Goal: Contribute content: Contribute content

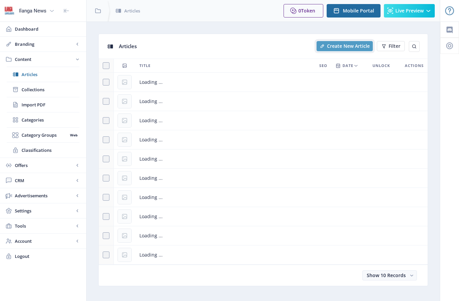
click at [343, 45] on span "Create New Article" at bounding box center [348, 45] width 43 height 5
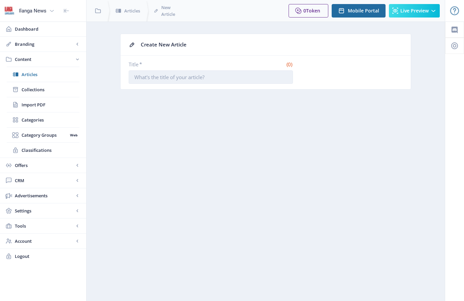
click at [154, 73] on input "Title *" at bounding box center [211, 76] width 164 height 13
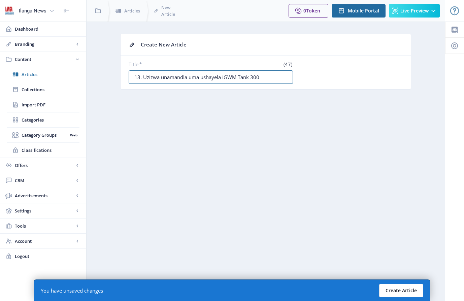
type input "13. Uzizwa unamandla uma ushayela iGWM Tank 300"
click at [404, 291] on button "Create Article" at bounding box center [401, 290] width 44 height 13
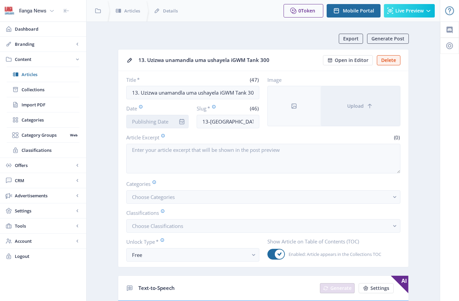
click at [157, 123] on input "Date" at bounding box center [157, 121] width 63 height 13
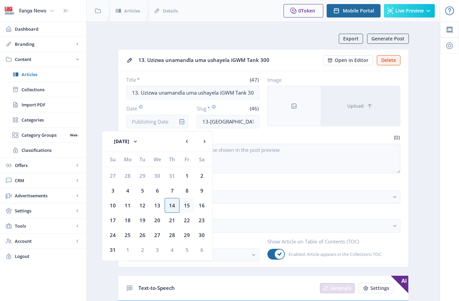
click at [186, 205] on div "15" at bounding box center [186, 205] width 15 height 15
type input "[DATE]"
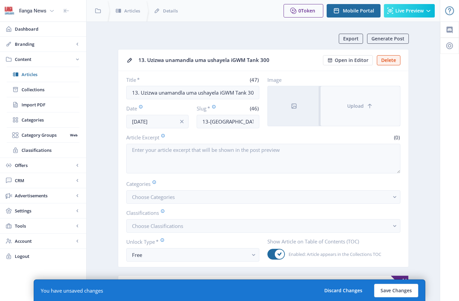
click at [350, 114] on button "Upload" at bounding box center [360, 106] width 79 height 40
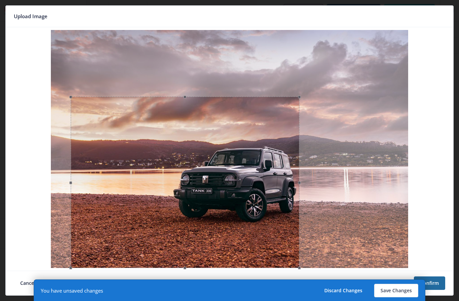
drag, startPoint x: 228, startPoint y: 31, endPoint x: 226, endPoint y: 98, distance: 66.7
click at [226, 98] on span at bounding box center [184, 96] width 221 height 7
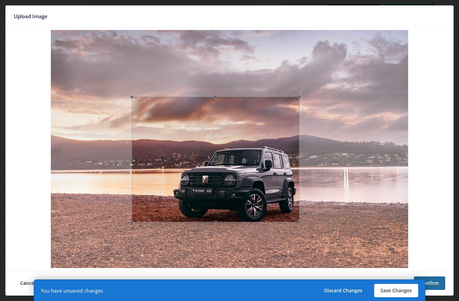
drag, startPoint x: 70, startPoint y: 180, endPoint x: 131, endPoint y: 181, distance: 61.0
click at [131, 181] on span at bounding box center [131, 159] width 7 height 118
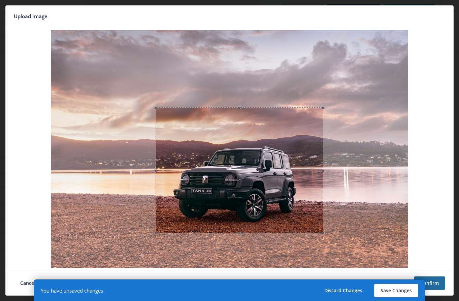
drag, startPoint x: 210, startPoint y: 169, endPoint x: 239, endPoint y: 169, distance: 29.3
click at [234, 180] on div at bounding box center [240, 170] width 168 height 126
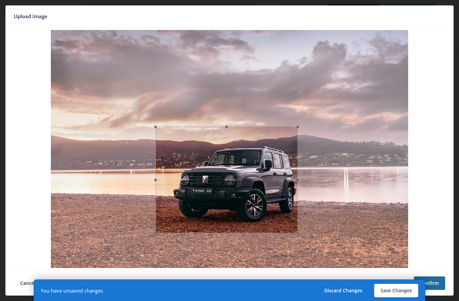
drag, startPoint x: 240, startPoint y: 108, endPoint x: 245, endPoint y: 127, distance: 19.8
click at [245, 127] on span at bounding box center [226, 126] width 135 height 7
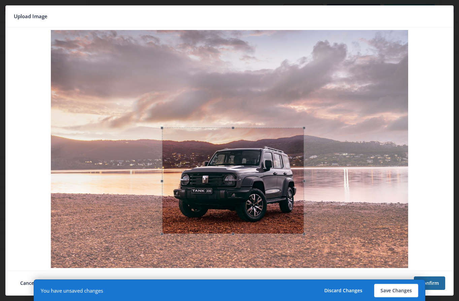
drag, startPoint x: 235, startPoint y: 167, endPoint x: 242, endPoint y: 168, distance: 6.5
click at [242, 168] on div at bounding box center [233, 181] width 142 height 106
click at [434, 283] on button "Confirm" at bounding box center [429, 282] width 31 height 13
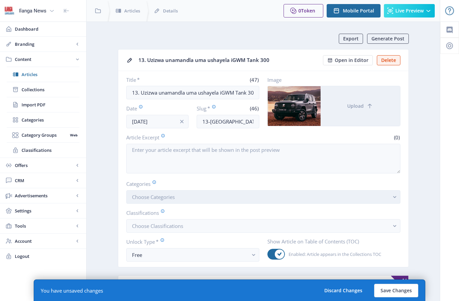
click at [150, 196] on span "Choose Categories" at bounding box center [153, 197] width 43 height 7
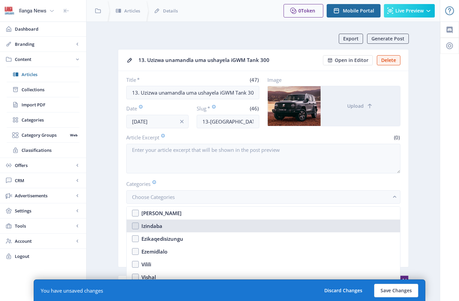
click at [136, 227] on nb-option "Izindaba" at bounding box center [263, 226] width 273 height 13
checkbox input "true"
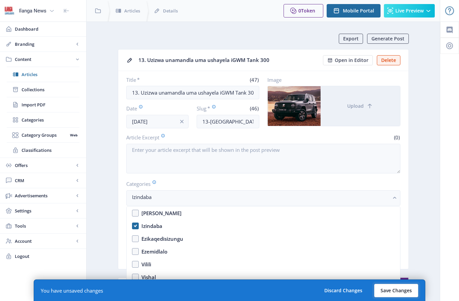
click at [390, 293] on button "Save Changes" at bounding box center [396, 290] width 44 height 13
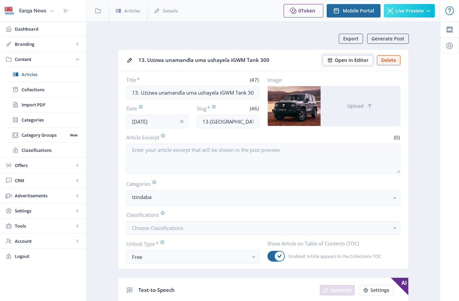
click at [349, 62] on span "Open in Editor" at bounding box center [352, 60] width 34 height 5
click at [352, 62] on span "Open in Editor" at bounding box center [352, 60] width 34 height 5
click at [358, 62] on span "Open in Editor" at bounding box center [352, 60] width 34 height 5
